Goal: Book appointment/travel/reservation

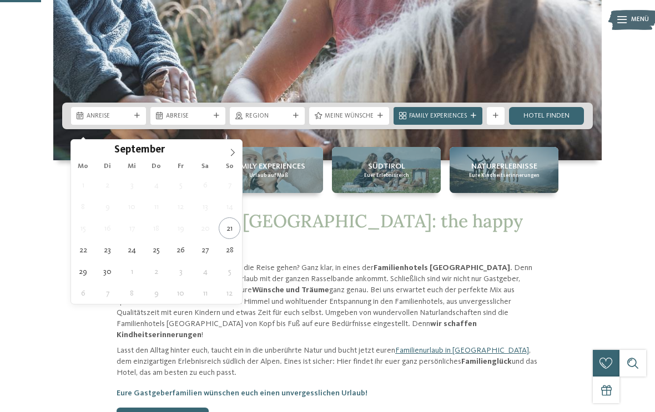
click at [234, 151] on icon at bounding box center [233, 153] width 8 height 8
click at [235, 151] on icon at bounding box center [233, 153] width 8 height 8
click at [235, 149] on icon at bounding box center [233, 153] width 8 height 8
click at [236, 149] on icon at bounding box center [233, 153] width 8 height 8
type input "****"
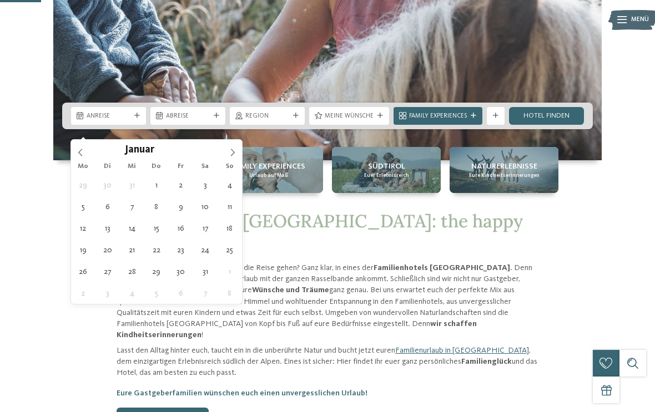
click at [236, 149] on icon at bounding box center [233, 153] width 8 height 8
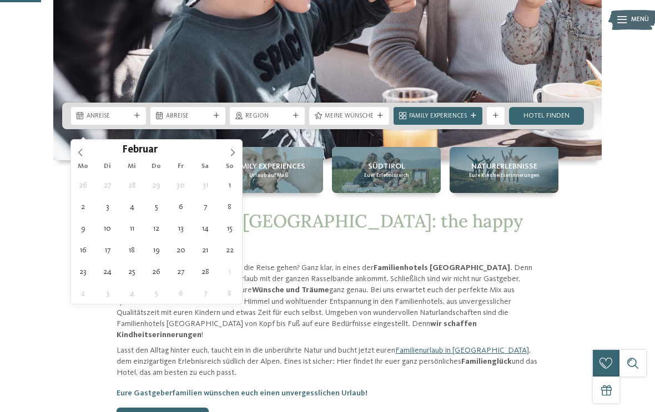
click at [236, 148] on span at bounding box center [232, 149] width 19 height 19
click at [235, 149] on icon at bounding box center [233, 153] width 8 height 8
click at [236, 149] on icon at bounding box center [233, 153] width 8 height 8
click at [238, 149] on span at bounding box center [232, 149] width 19 height 19
type div "27.06.2026"
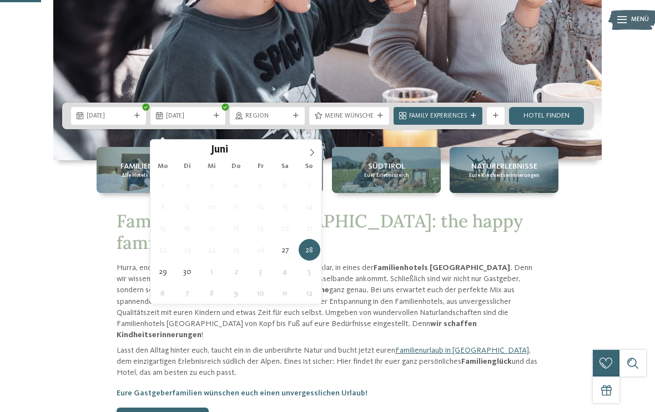
type input "****"
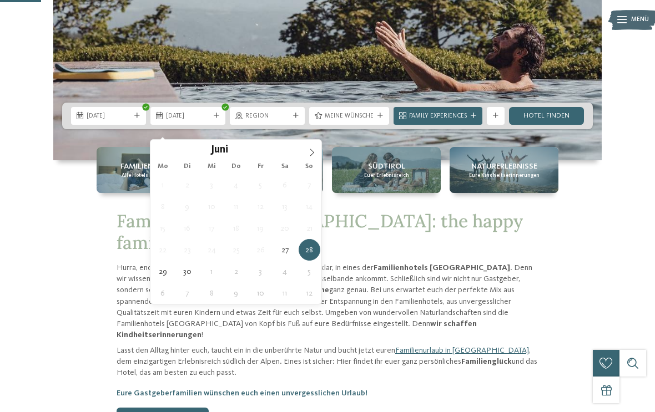
click at [312, 153] on icon at bounding box center [312, 153] width 8 height 8
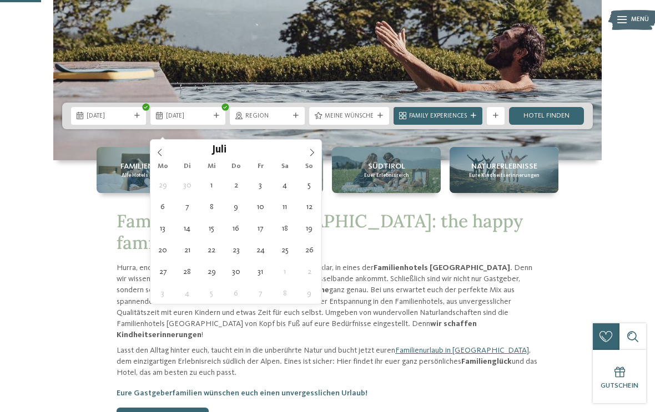
type div "04.07.2026"
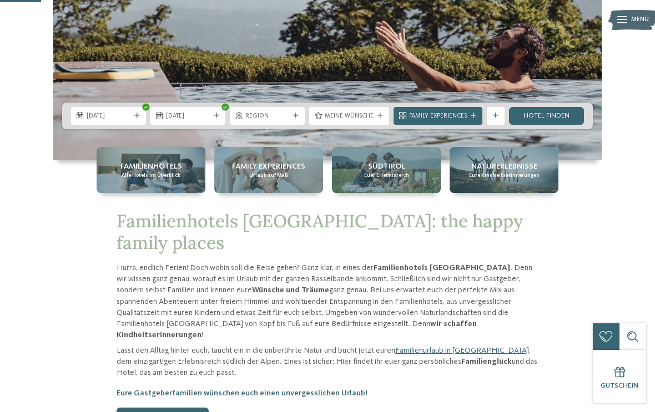
click at [335, 121] on span "Meine Wünsche" at bounding box center [349, 116] width 49 height 9
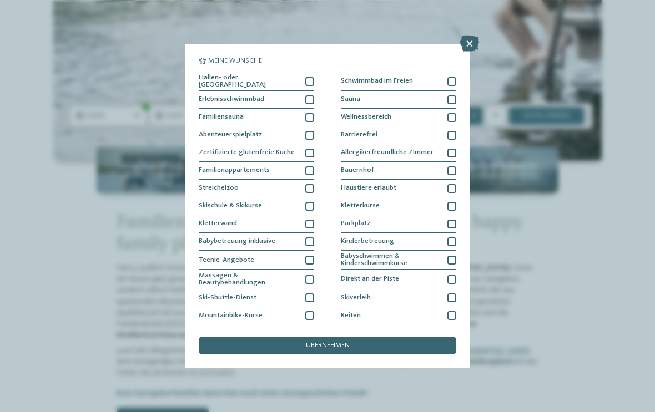
click at [473, 48] on icon at bounding box center [469, 44] width 19 height 16
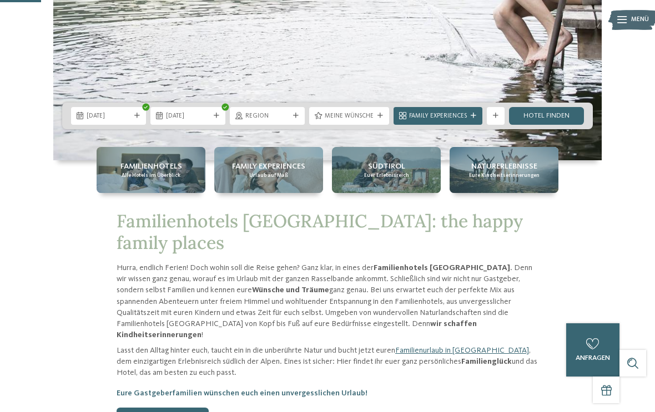
click at [540, 125] on link "Hotel finden" at bounding box center [546, 116] width 75 height 18
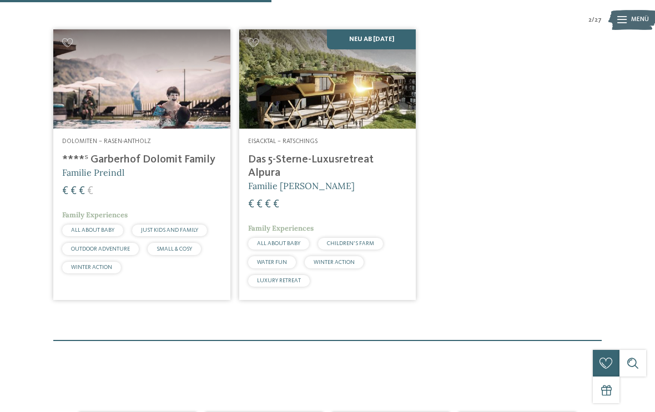
scroll to position [290, 0]
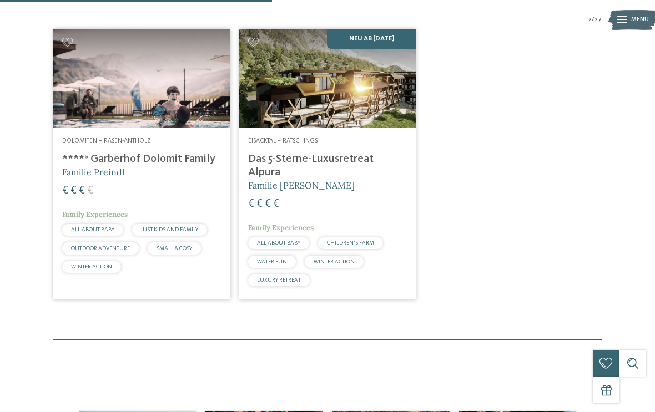
click at [94, 128] on img at bounding box center [141, 78] width 177 height 99
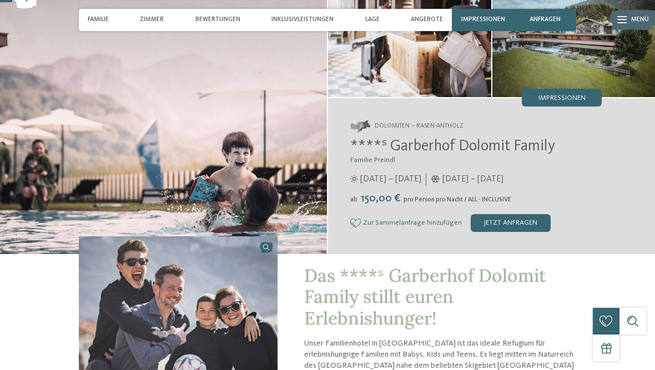
click at [88, 102] on img at bounding box center [163, 114] width 327 height 279
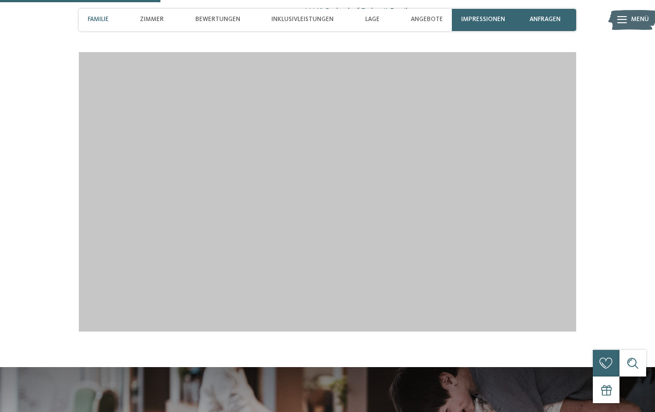
scroll to position [901, 0]
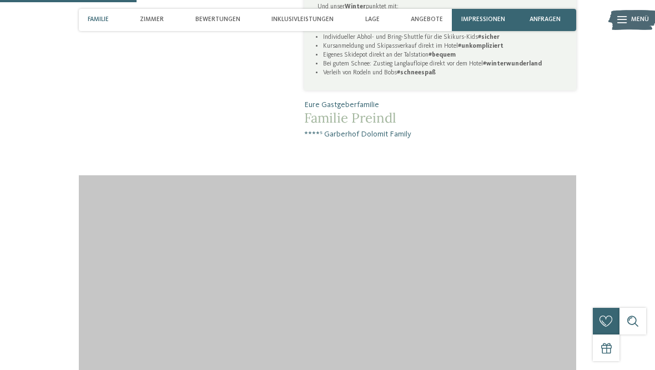
click at [96, 19] on span "Familie" at bounding box center [98, 19] width 21 height 7
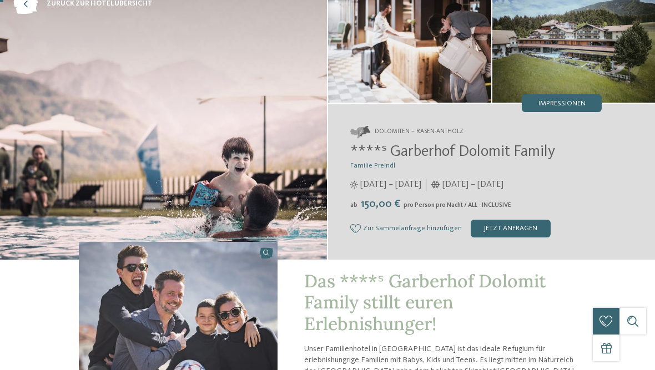
scroll to position [0, 0]
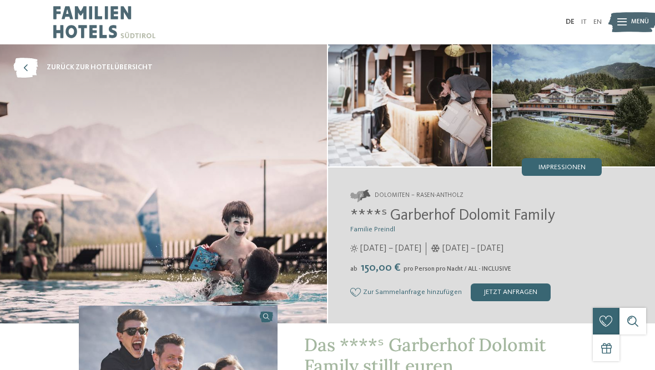
click at [67, 16] on img at bounding box center [104, 22] width 102 height 44
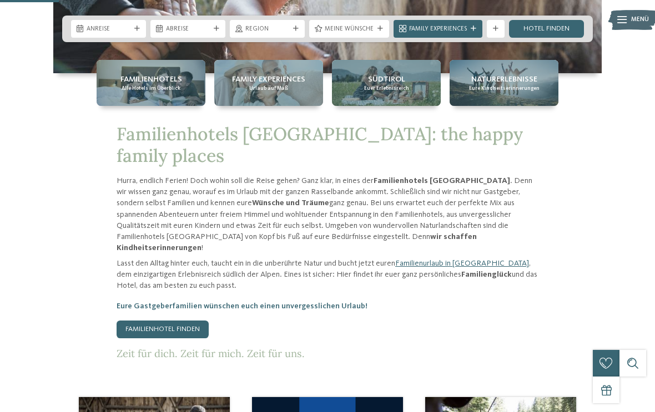
scroll to position [329, 0]
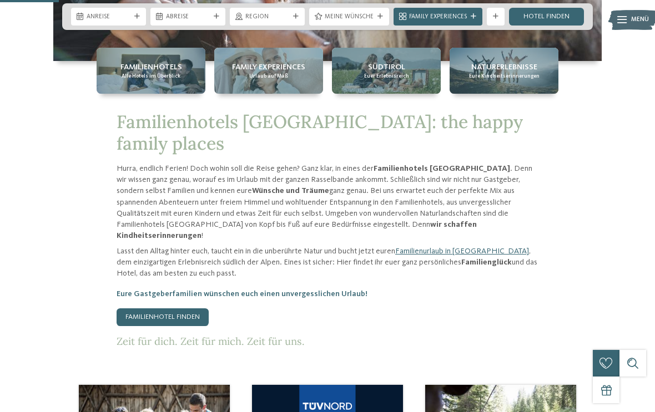
click at [122, 73] on span "Familienhotels" at bounding box center [151, 67] width 62 height 11
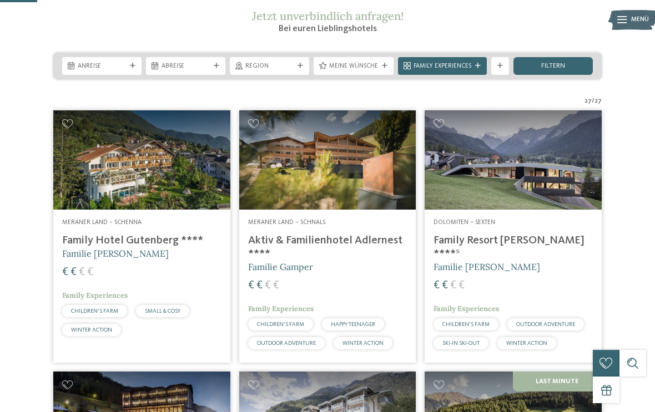
scroll to position [158, 0]
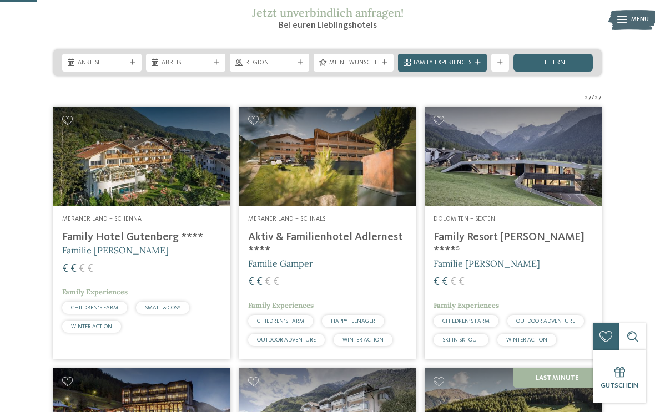
click at [345, 68] on span "Meine Wünsche" at bounding box center [353, 63] width 49 height 9
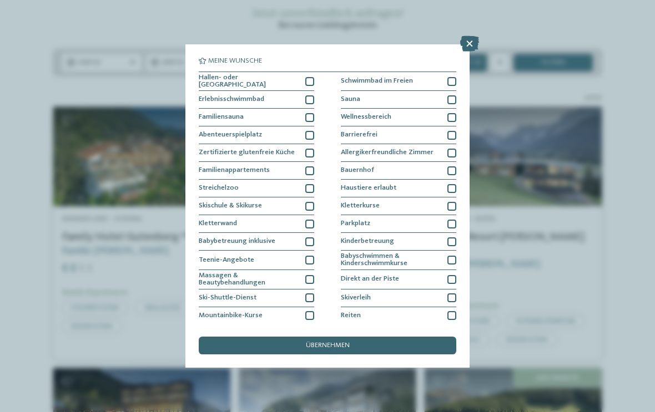
click at [303, 97] on div "Erlebnisschwimmbad" at bounding box center [256, 100] width 115 height 18
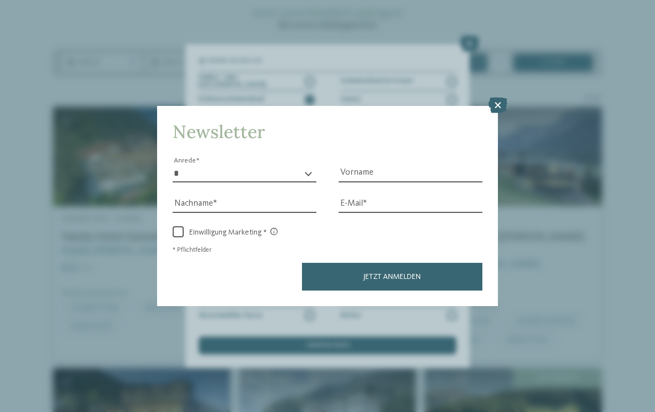
click at [283, 259] on div "Newsletter * **** **** ******* ****** Anrede Vorname Nachname E-Mail Link Link" at bounding box center [327, 206] width 341 height 200
click at [492, 98] on icon at bounding box center [497, 106] width 19 height 16
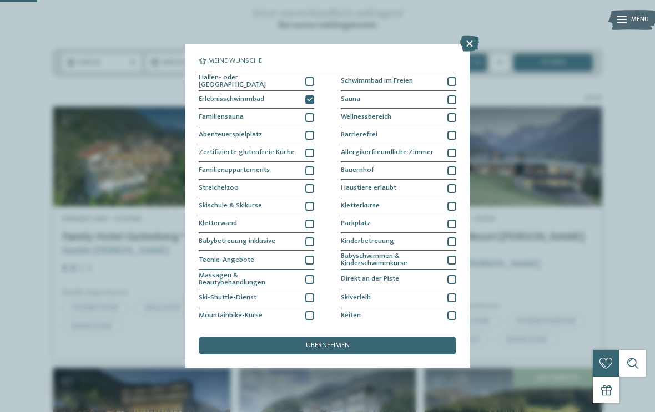
click at [333, 342] on span "übernehmen" at bounding box center [328, 345] width 44 height 7
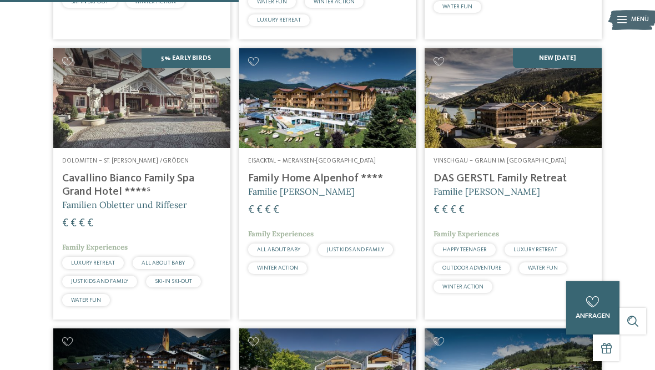
scroll to position [548, 0]
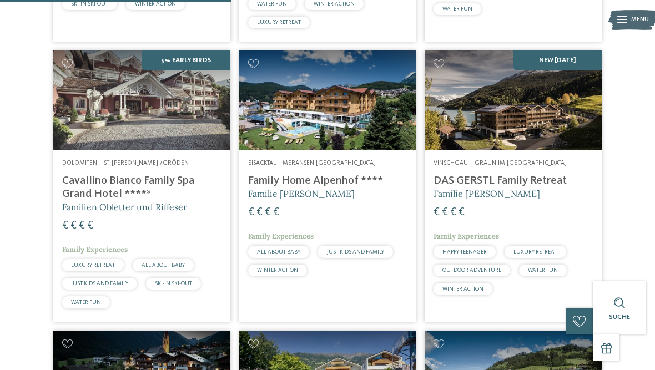
click at [102, 120] on img at bounding box center [141, 99] width 177 height 99
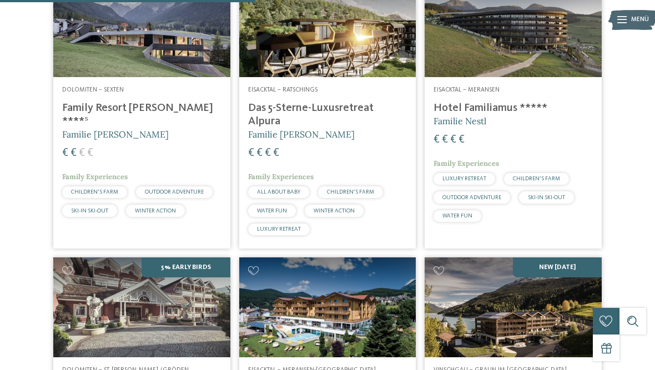
scroll to position [606, 0]
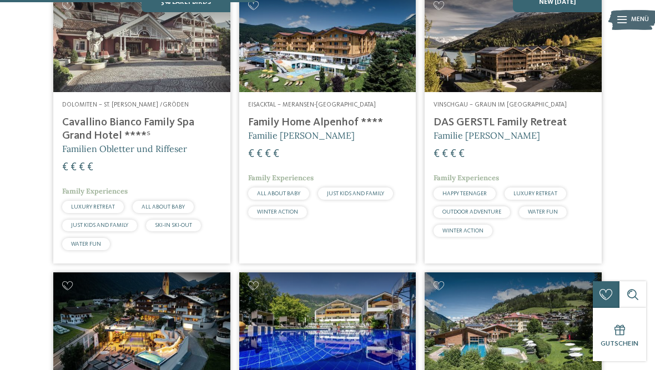
click at [510, 72] on img at bounding box center [512, 41] width 177 height 99
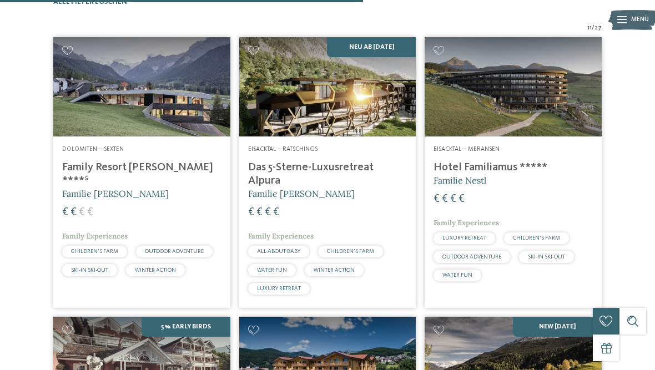
scroll to position [861, 0]
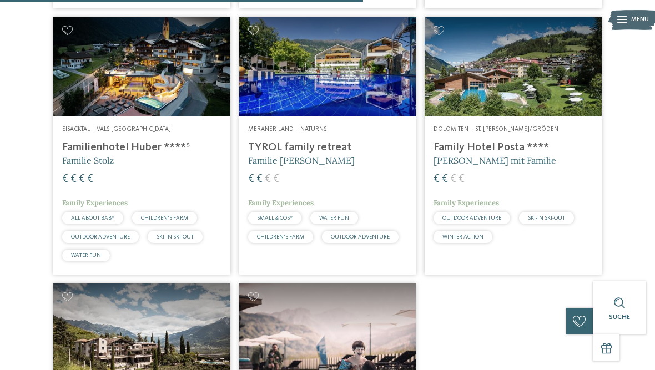
click at [97, 94] on img at bounding box center [141, 66] width 177 height 99
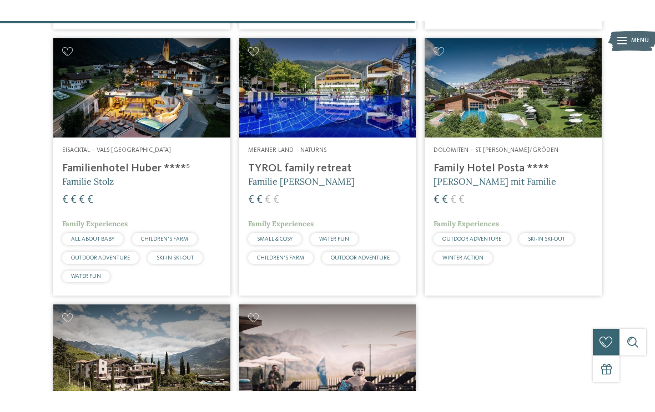
scroll to position [957, 0]
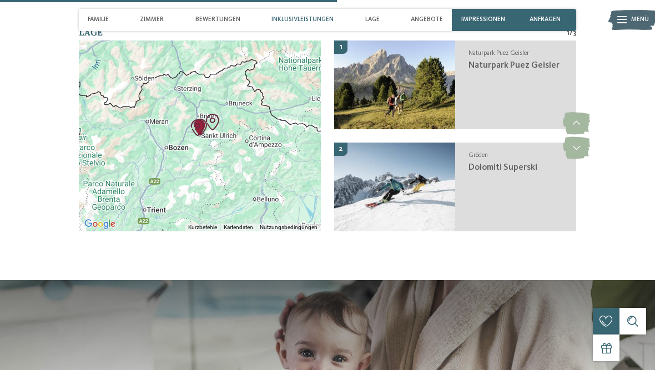
scroll to position [1573, 0]
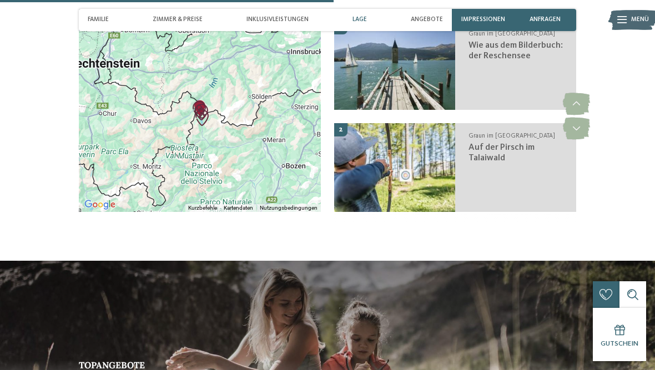
scroll to position [1534, 0]
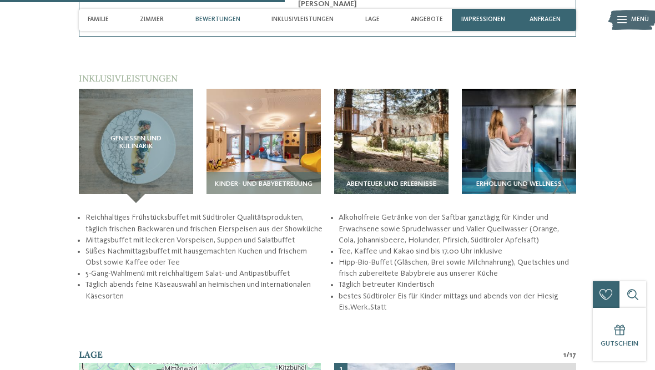
scroll to position [1405, 0]
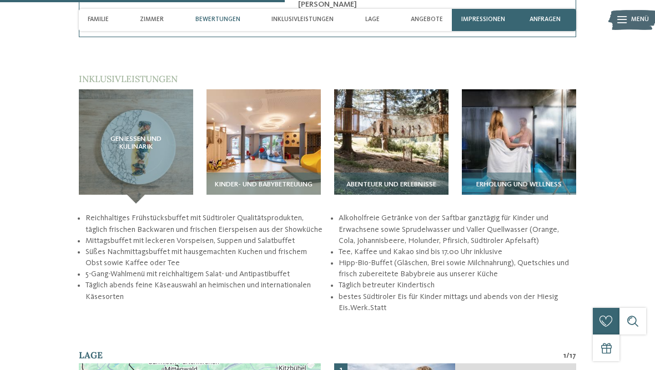
click at [540, 107] on img at bounding box center [519, 146] width 114 height 114
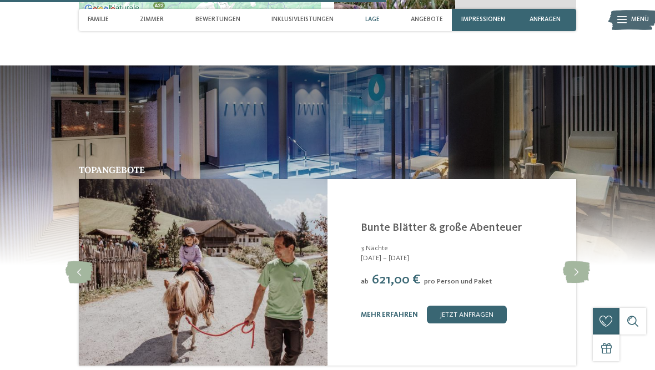
scroll to position [1835, 0]
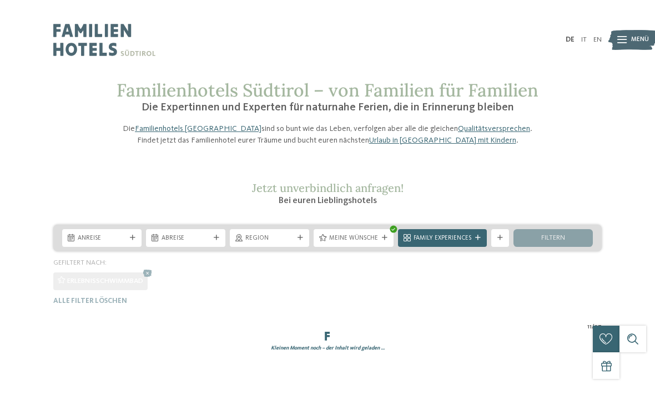
scroll to position [66, 0]
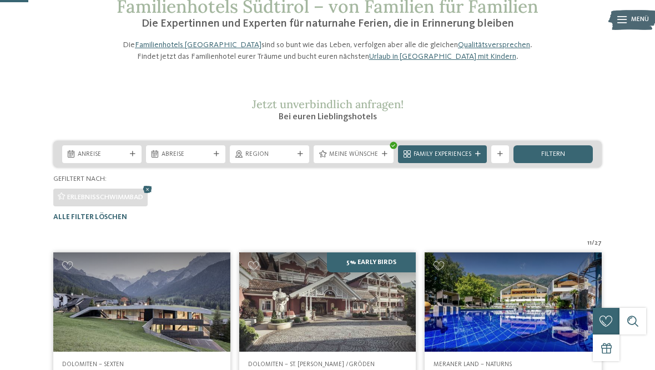
click at [342, 221] on div "Alle Filter löschen" at bounding box center [327, 217] width 548 height 8
click at [340, 168] on div "Anreise Abreise" at bounding box center [327, 154] width 548 height 27
click at [348, 163] on div "Meine Wünsche" at bounding box center [353, 154] width 80 height 18
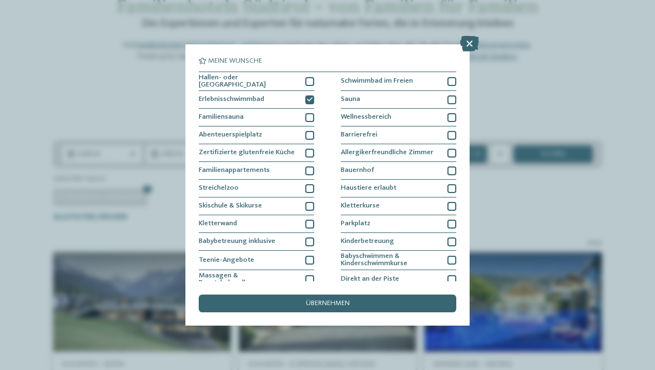
click at [44, 123] on div "Meine Wünsche [GEOGRAPHIC_DATA] Schwimmbad im Freien" at bounding box center [327, 185] width 655 height 370
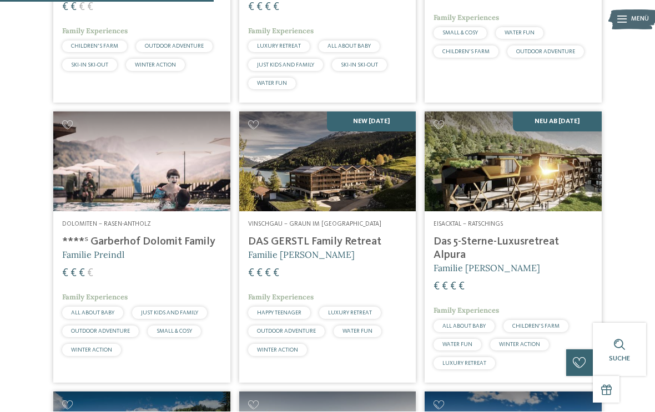
scroll to position [487, 0]
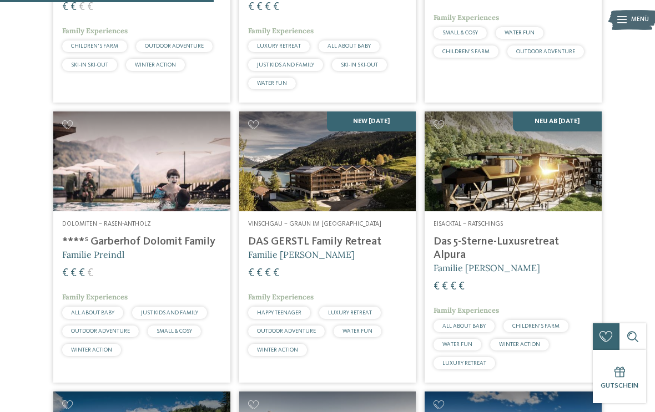
click at [495, 210] on img at bounding box center [512, 161] width 177 height 99
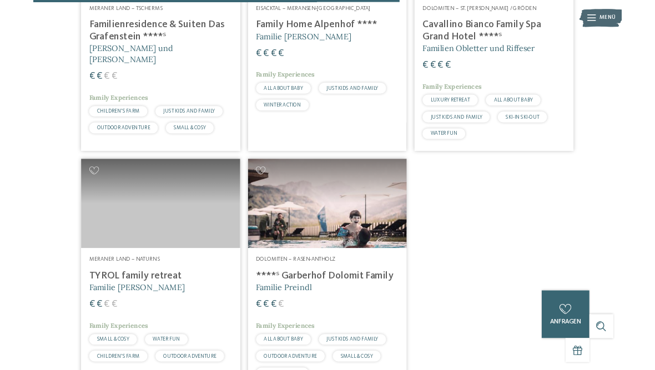
scroll to position [1031, 0]
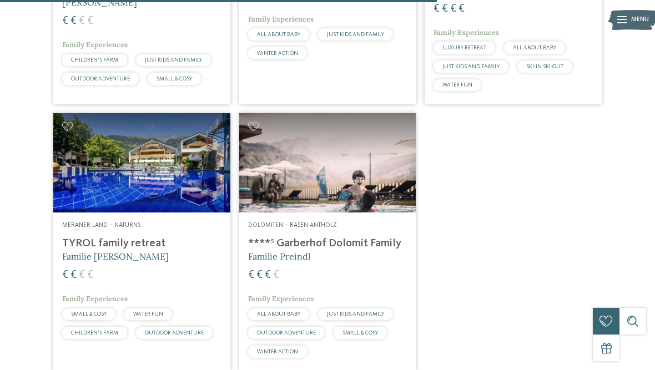
click at [84, 165] on img at bounding box center [141, 162] width 177 height 99
